Goal: Information Seeking & Learning: Find specific fact

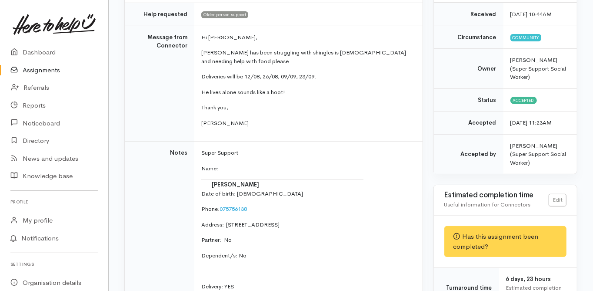
scroll to position [139, 0]
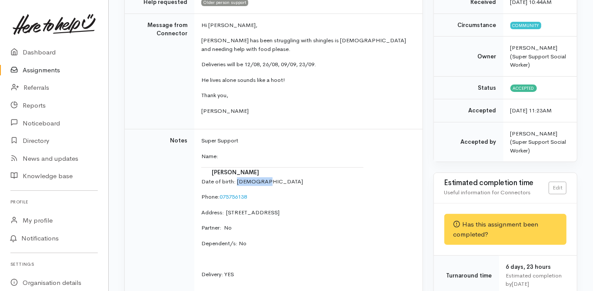
drag, startPoint x: 265, startPoint y: 171, endPoint x: 242, endPoint y: 168, distance: 23.3
click at [237, 177] on p "Date of birth: 18/9/1931" at bounding box center [306, 181] width 211 height 9
copy p "18/9/1931"
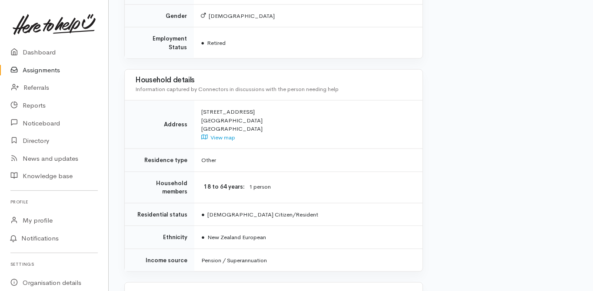
scroll to position [731, 0]
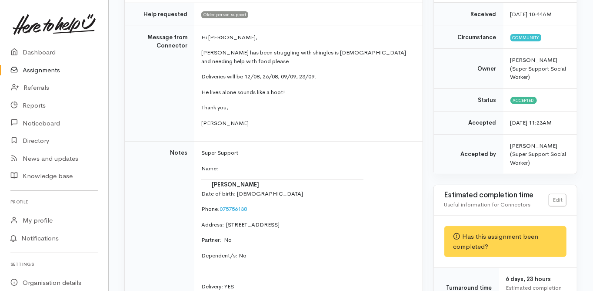
scroll to position [139, 0]
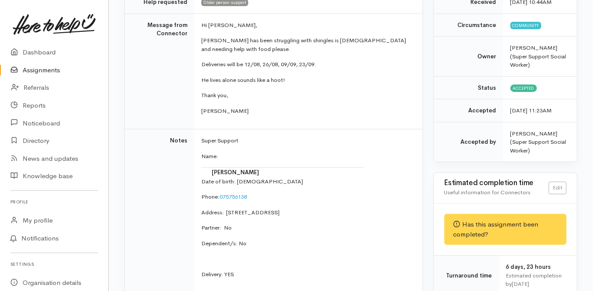
click at [145, 189] on td "Notes" at bounding box center [160, 241] width 70 height 225
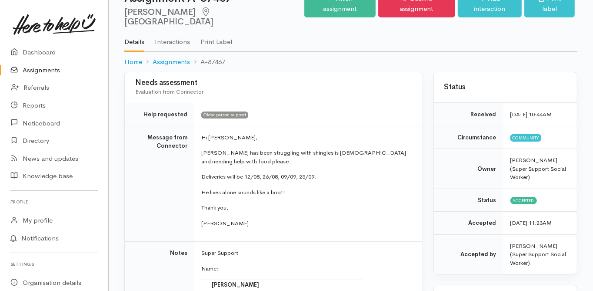
scroll to position [0, 0]
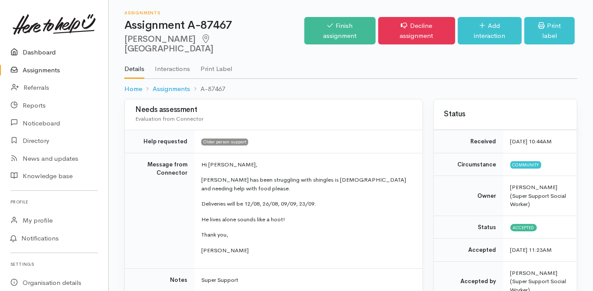
click at [49, 49] on link "Dashboard" at bounding box center [54, 52] width 108 height 18
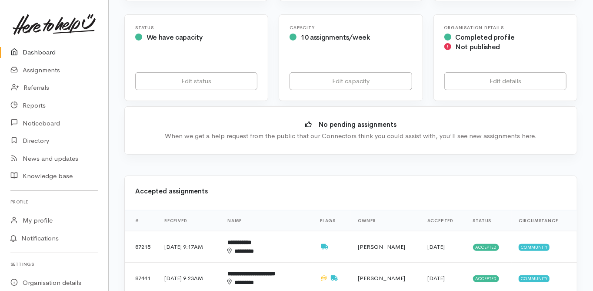
scroll to position [244, 0]
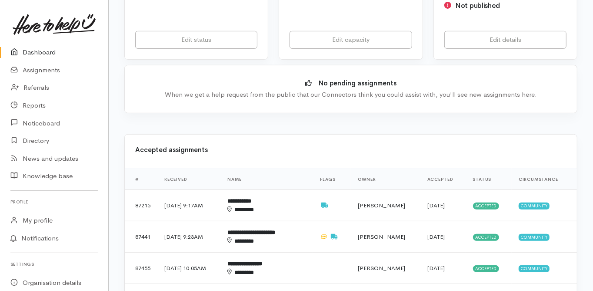
click at [151, 135] on div "Accepted assignments" at bounding box center [351, 151] width 452 height 34
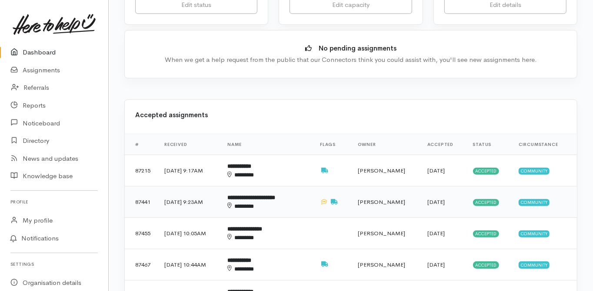
scroll to position [313, 0]
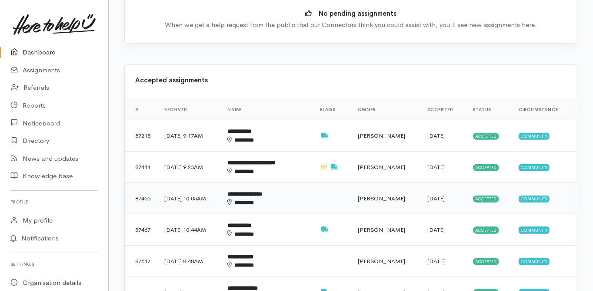
click at [262, 191] on b "**********" at bounding box center [244, 194] width 35 height 6
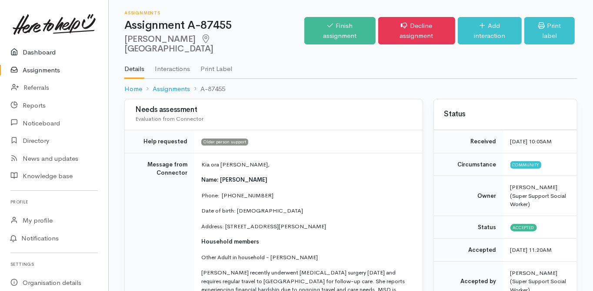
click at [30, 50] on link "Dashboard" at bounding box center [54, 52] width 108 height 18
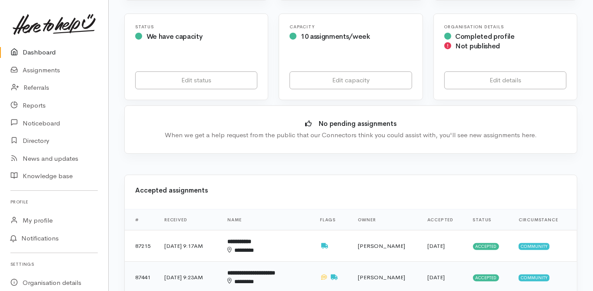
scroll to position [209, 0]
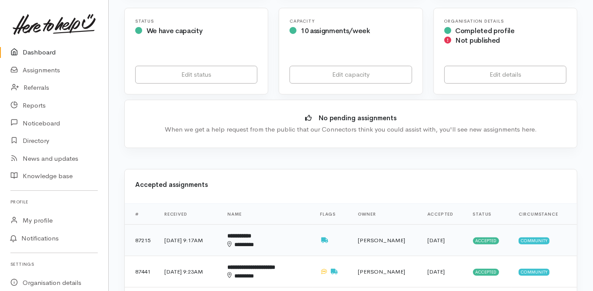
click at [251, 233] on b "**********" at bounding box center [239, 236] width 24 height 6
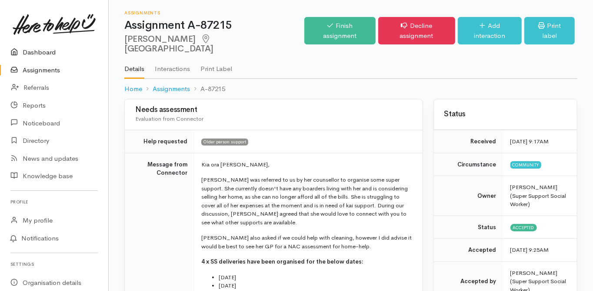
click at [37, 53] on link "Dashboard" at bounding box center [54, 52] width 108 height 18
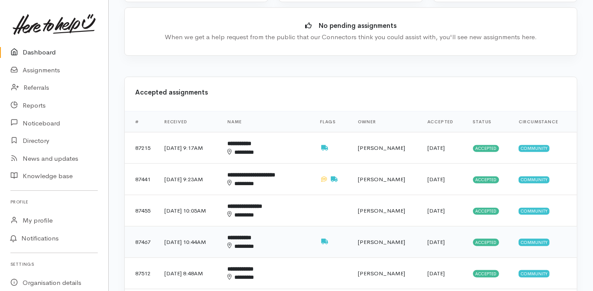
scroll to position [313, 0]
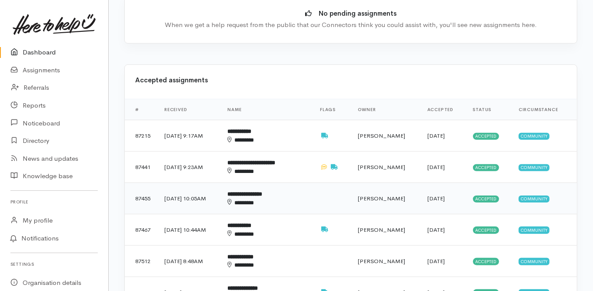
click at [262, 191] on b "**********" at bounding box center [244, 194] width 35 height 6
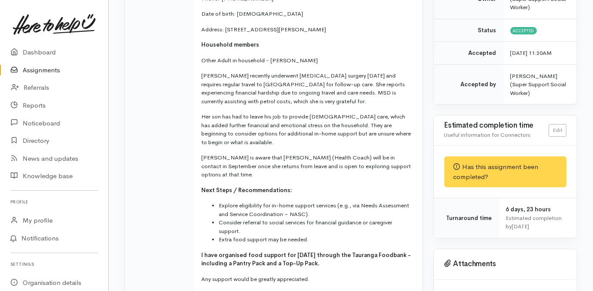
scroll to position [209, 0]
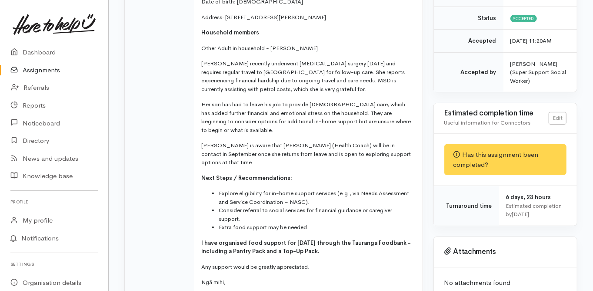
click at [151, 155] on td "Message from Connector" at bounding box center [160, 130] width 70 height 372
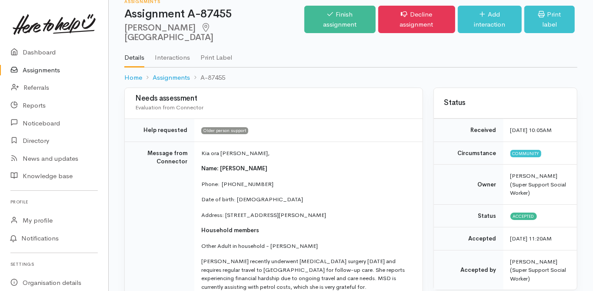
scroll to position [0, 0]
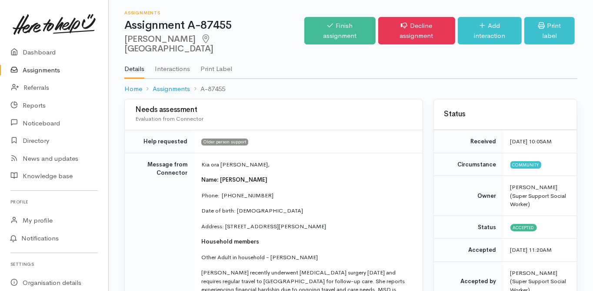
drag, startPoint x: 192, startPoint y: 38, endPoint x: 125, endPoint y: 43, distance: 67.6
click at [125, 43] on h2 "[PERSON_NAME][GEOGRAPHIC_DATA]" at bounding box center [214, 44] width 180 height 20
copy h2 "[PERSON_NAME]"
click at [46, 53] on link "Dashboard" at bounding box center [54, 52] width 108 height 18
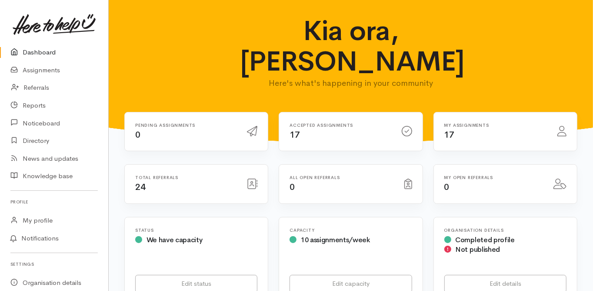
click at [43, 52] on link "Dashboard" at bounding box center [54, 52] width 108 height 18
